Goal: Transaction & Acquisition: Purchase product/service

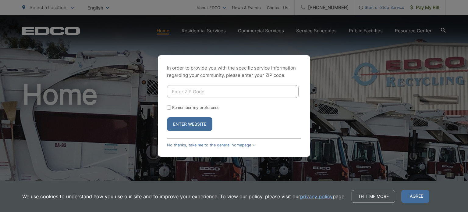
click at [219, 91] on input "Enter ZIP Code" at bounding box center [233, 91] width 132 height 13
type input "92075"
click at [168, 106] on input "Remember my preference" at bounding box center [169, 107] width 4 height 4
checkbox input "true"
click at [182, 124] on button "Enter Website" at bounding box center [189, 124] width 45 height 14
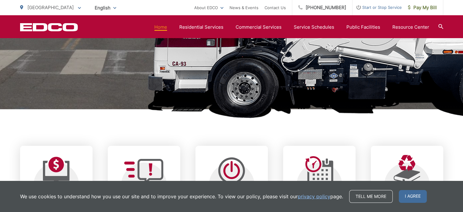
scroll to position [244, 0]
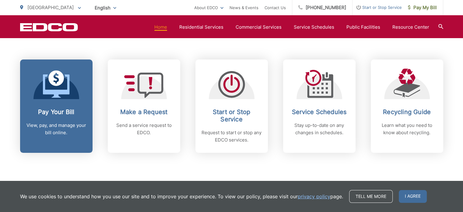
click at [59, 109] on h2 "Pay Your Bill" at bounding box center [56, 111] width 60 height 7
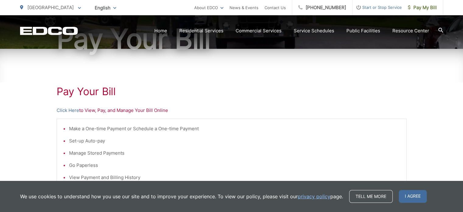
scroll to position [91, 0]
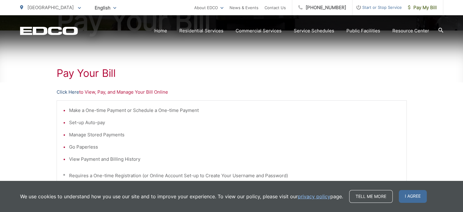
click at [73, 92] on link "Click Here" at bounding box center [68, 91] width 23 height 7
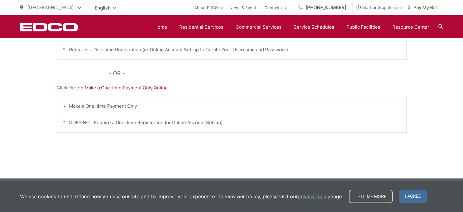
scroll to position [221, 0]
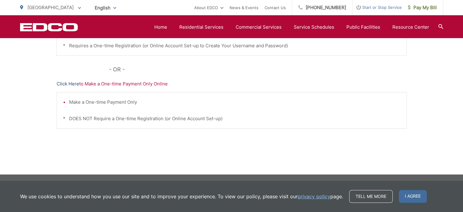
click at [65, 83] on link "Click Here" at bounding box center [68, 83] width 23 height 7
